Goal: Task Accomplishment & Management: Manage account settings

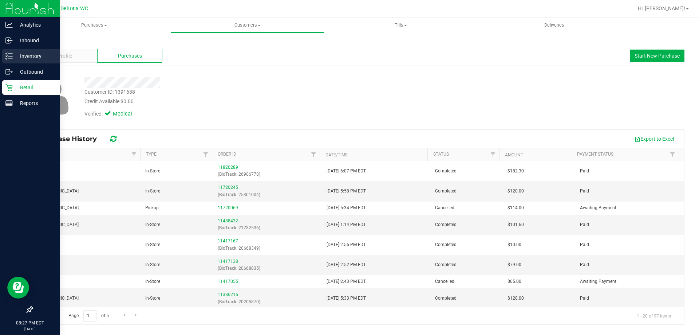
click at [16, 51] on div "Inventory" at bounding box center [31, 56] width 58 height 15
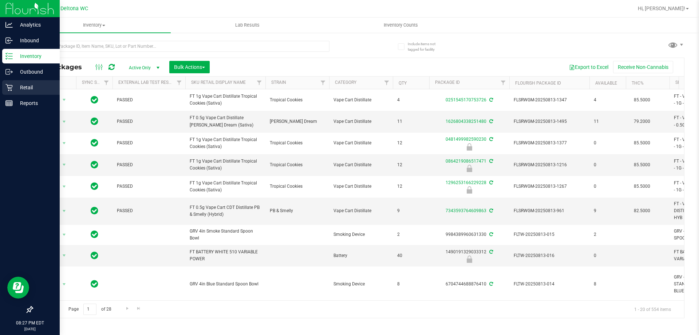
click at [7, 89] on icon at bounding box center [8, 87] width 7 height 7
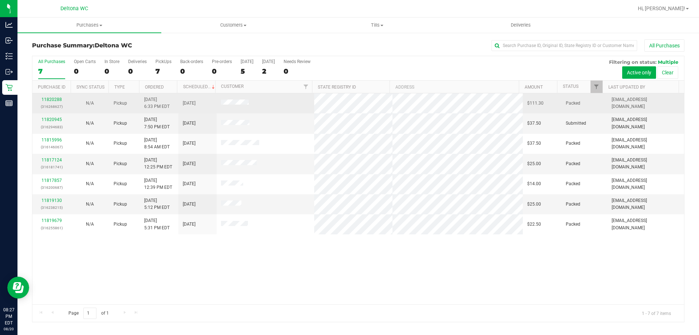
click at [54, 102] on div "11820288 (316268627)" at bounding box center [51, 103] width 29 height 14
click at [55, 99] on link "11820288" at bounding box center [51, 99] width 20 height 5
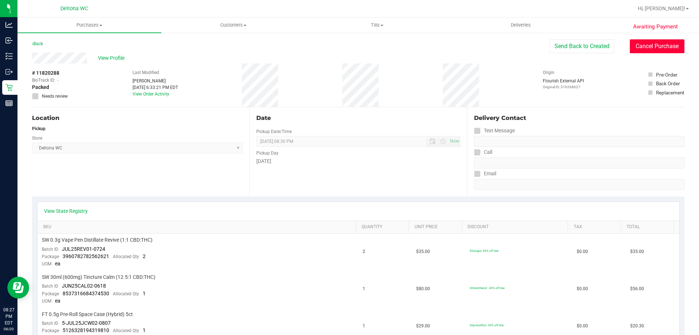
click at [647, 51] on button "Cancel Purchase" at bounding box center [657, 46] width 55 height 14
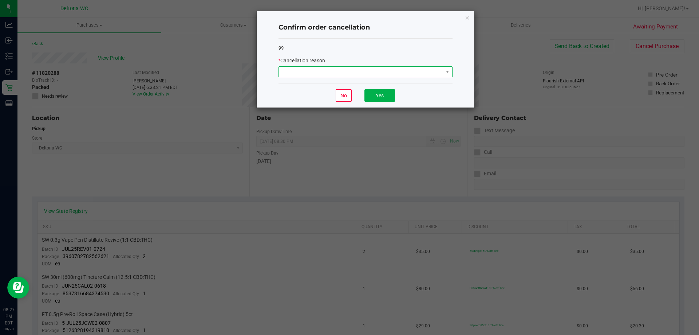
click at [375, 74] on span at bounding box center [361, 72] width 164 height 10
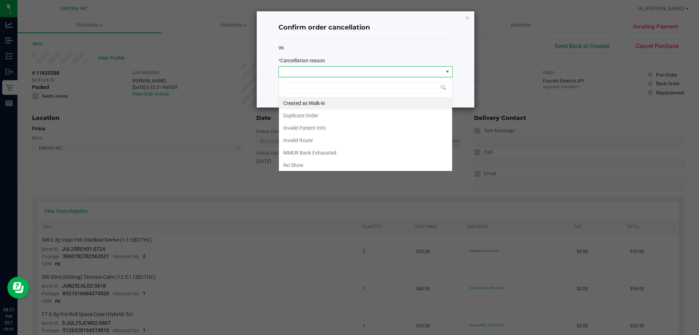
scroll to position [11, 174]
click at [294, 163] on li "No Show" at bounding box center [365, 165] width 173 height 12
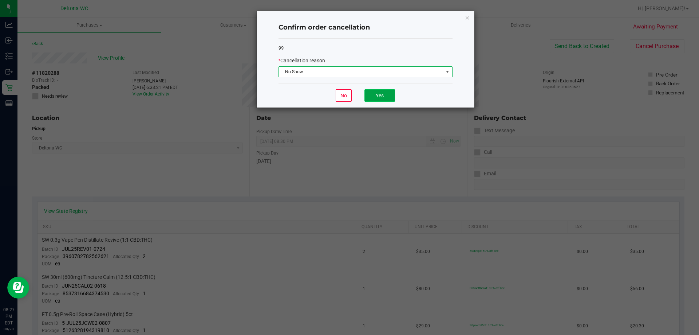
click at [376, 100] on button "Yes" at bounding box center [379, 95] width 31 height 12
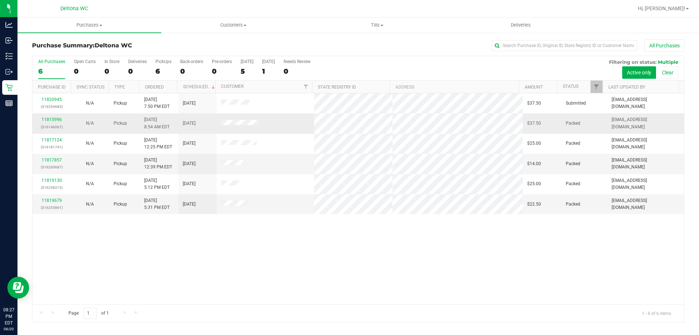
click at [56, 122] on div "11815996 (316146067)" at bounding box center [51, 123] width 29 height 14
click at [59, 118] on link "11815996" at bounding box center [51, 119] width 20 height 5
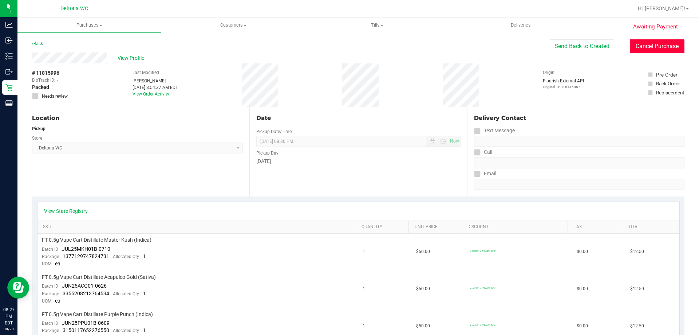
click at [646, 44] on button "Cancel Purchase" at bounding box center [657, 46] width 55 height 14
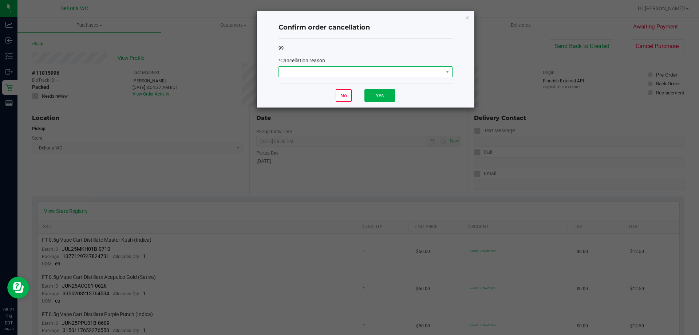
click at [370, 75] on span at bounding box center [361, 72] width 164 height 10
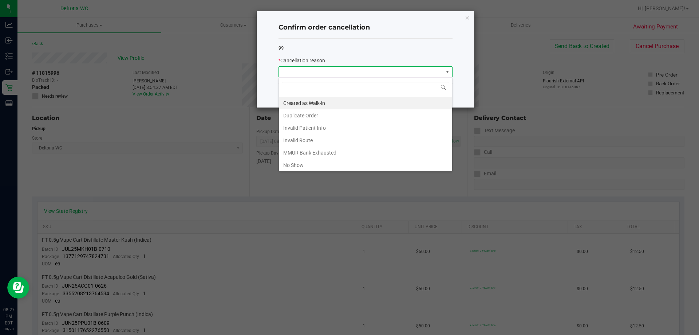
scroll to position [11, 174]
click at [297, 166] on li "No Show" at bounding box center [365, 165] width 173 height 12
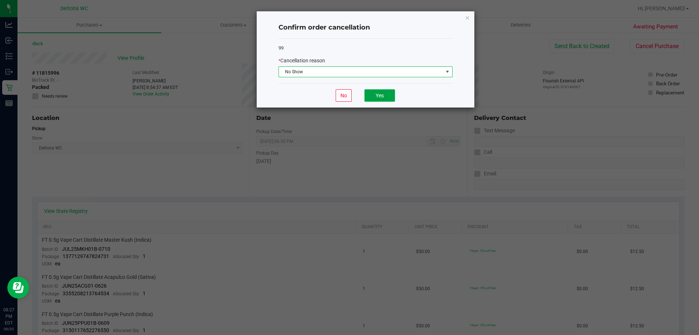
click at [376, 100] on button "Yes" at bounding box center [379, 95] width 31 height 12
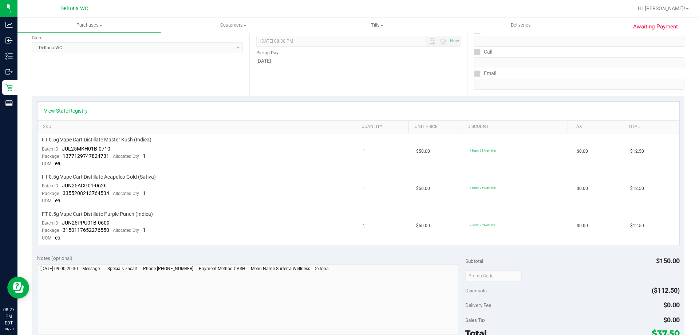
scroll to position [146, 0]
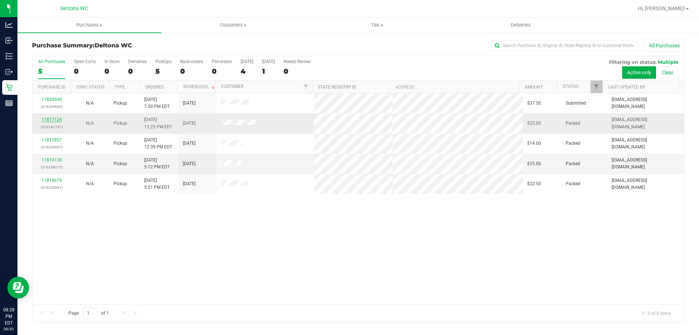
click at [46, 119] on link "11817124" at bounding box center [51, 119] width 20 height 5
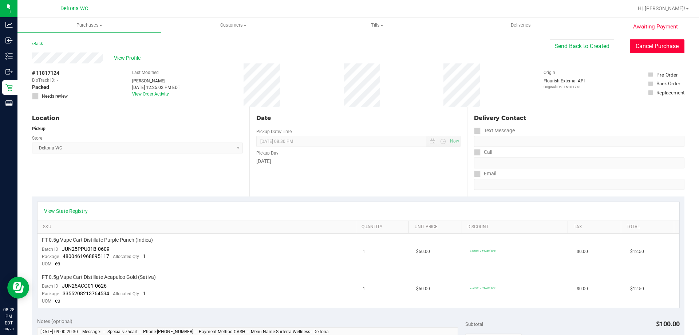
click at [644, 48] on button "Cancel Purchase" at bounding box center [657, 46] width 55 height 14
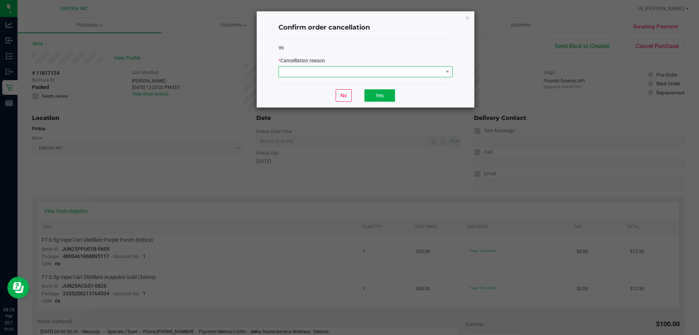
click at [352, 69] on span at bounding box center [361, 72] width 164 height 10
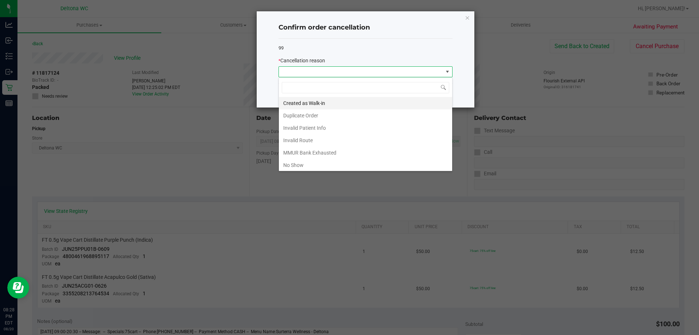
scroll to position [11, 174]
click at [308, 171] on div "Created as Walk-in Duplicate Order Invalid Patient Info Invalid Route MMUR Bank…" at bounding box center [365, 124] width 174 height 94
click at [308, 166] on li "No Show" at bounding box center [365, 165] width 173 height 12
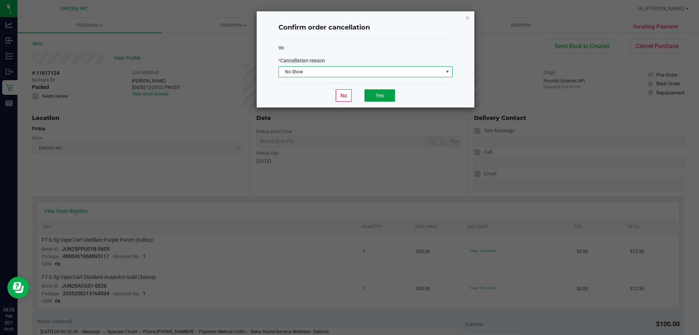
click at [380, 92] on button "Yes" at bounding box center [379, 95] width 31 height 12
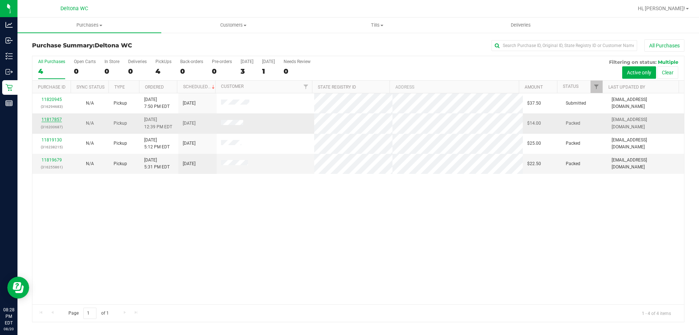
click at [56, 120] on link "11817857" at bounding box center [51, 119] width 20 height 5
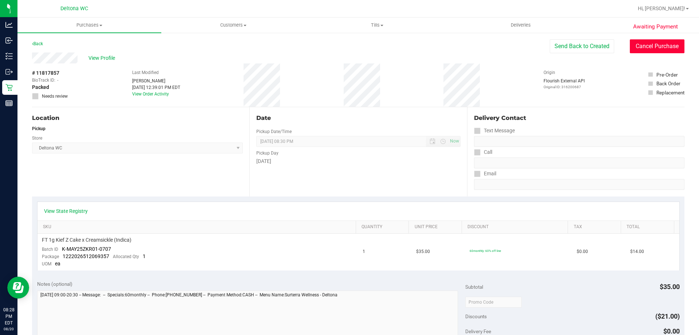
click at [638, 49] on button "Cancel Purchase" at bounding box center [657, 46] width 55 height 14
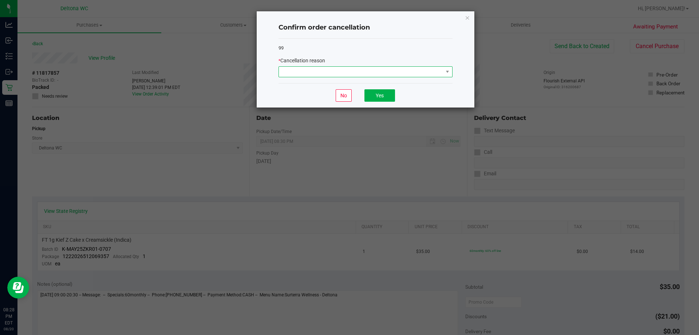
click at [328, 75] on span at bounding box center [361, 72] width 164 height 10
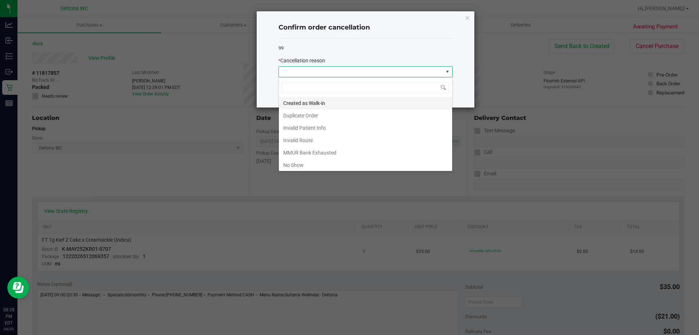
scroll to position [11, 174]
click at [307, 165] on li "No Show" at bounding box center [365, 165] width 173 height 12
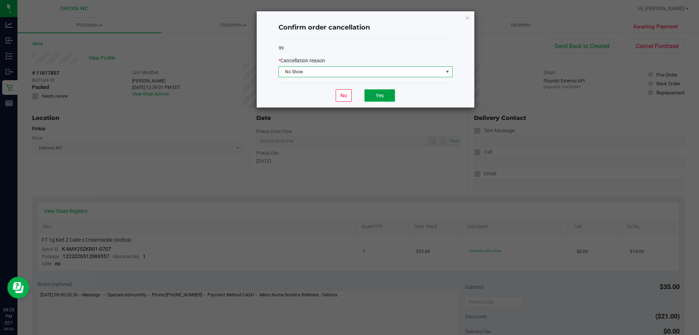
click at [373, 96] on button "Yes" at bounding box center [379, 95] width 31 height 12
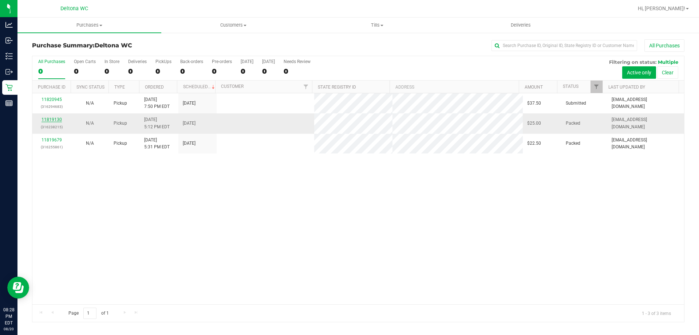
click at [55, 120] on link "11819130" at bounding box center [51, 119] width 20 height 5
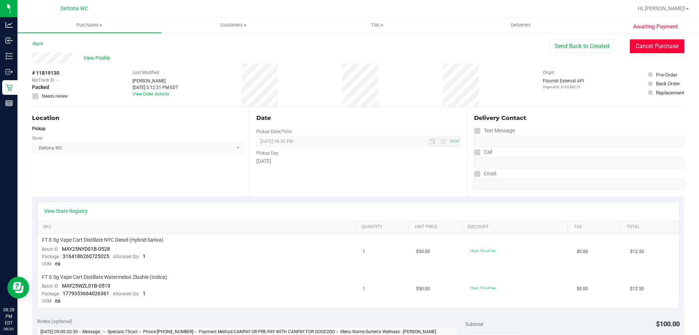
click at [637, 48] on button "Cancel Purchase" at bounding box center [657, 46] width 55 height 14
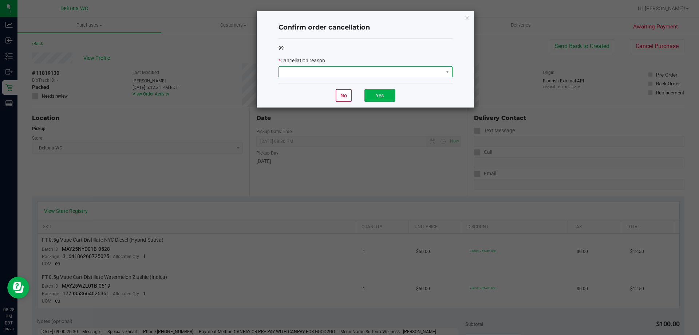
click at [328, 70] on span at bounding box center [361, 72] width 164 height 10
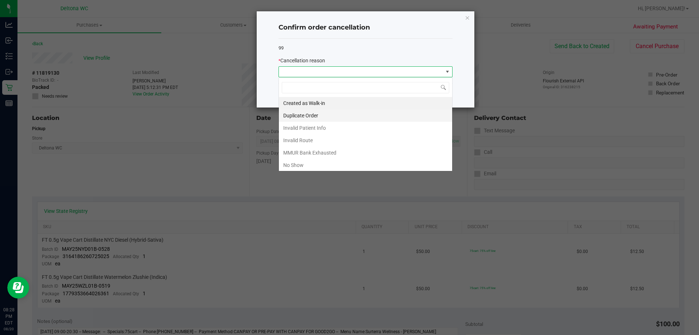
scroll to position [11, 174]
click at [303, 162] on li "No Show" at bounding box center [365, 165] width 173 height 12
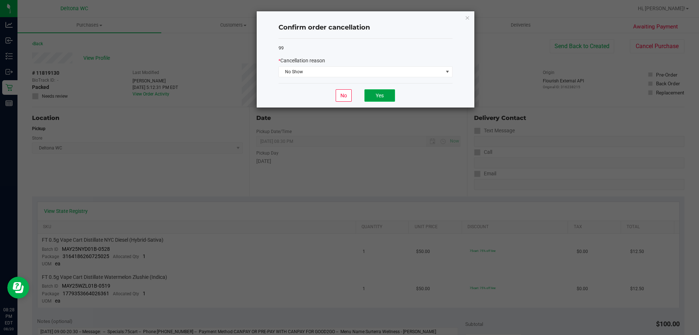
click at [370, 99] on button "Yes" at bounding box center [379, 95] width 31 height 12
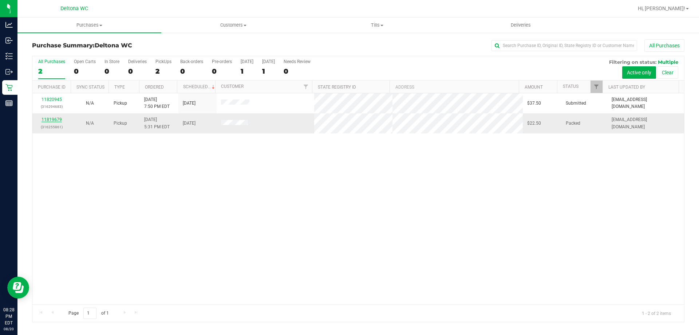
click at [51, 120] on link "11819679" at bounding box center [51, 119] width 20 height 5
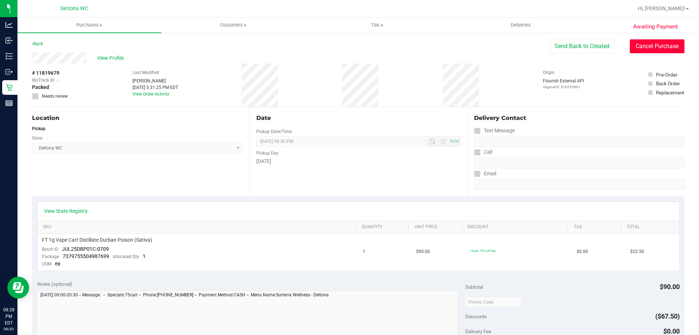
click at [660, 48] on button "Cancel Purchase" at bounding box center [657, 46] width 55 height 14
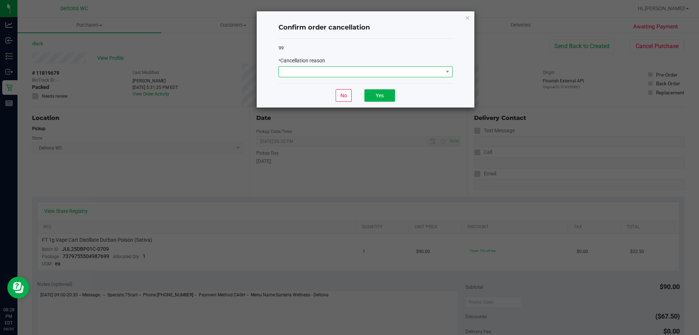
click at [289, 70] on span at bounding box center [361, 72] width 164 height 10
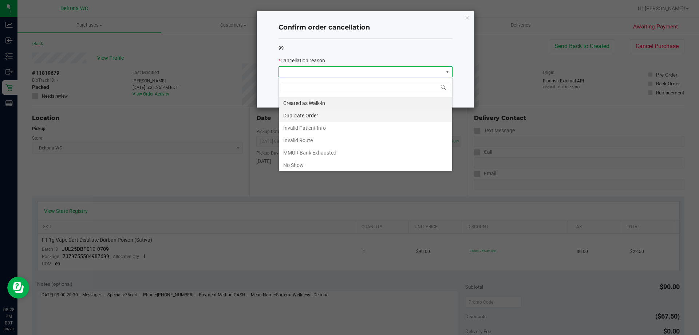
scroll to position [11, 174]
click at [294, 169] on li "No Show" at bounding box center [365, 165] width 173 height 12
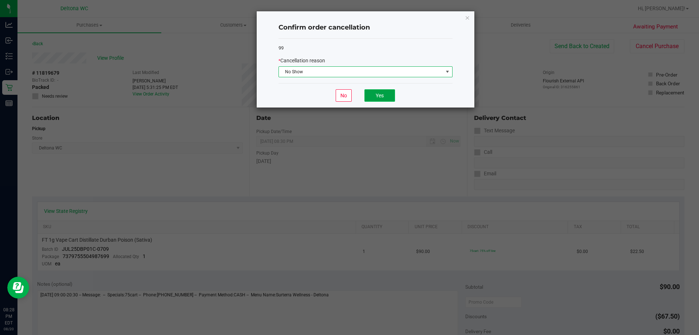
click at [377, 94] on button "Yes" at bounding box center [379, 95] width 31 height 12
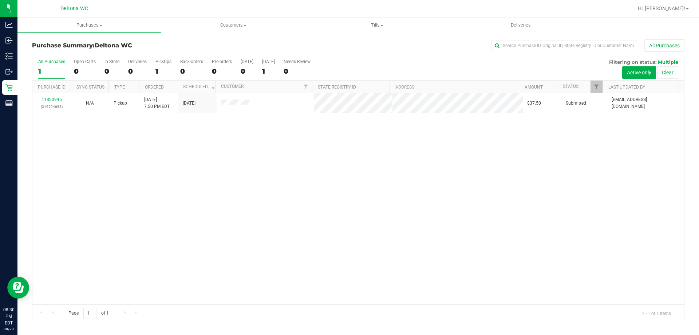
click at [485, 216] on div "11820945 (316294683) N/A Pickup [DATE] 7:50 PM EDT 8/21/2025 $37.50 Submitted […" at bounding box center [358, 198] width 652 height 211
click at [668, 10] on span "Hi, [PERSON_NAME]!" at bounding box center [661, 8] width 47 height 6
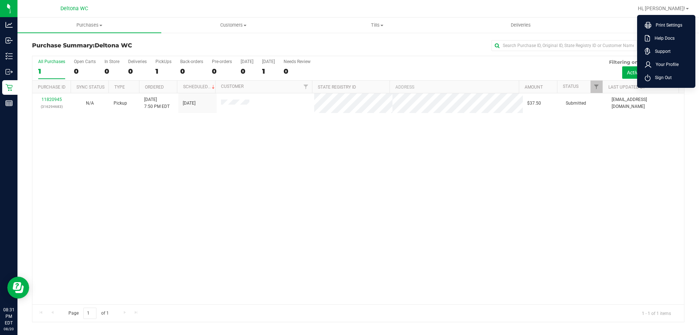
click at [657, 77] on span "Sign Out" at bounding box center [661, 77] width 21 height 7
